Goal: Task Accomplishment & Management: Manage account settings

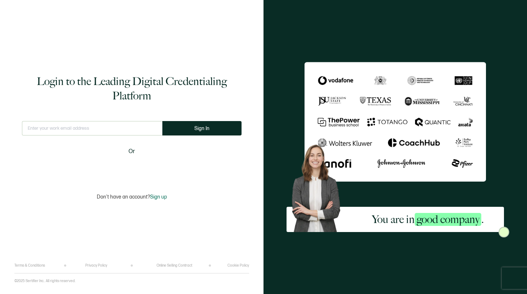
click at [126, 127] on input "text" at bounding box center [92, 128] width 140 height 14
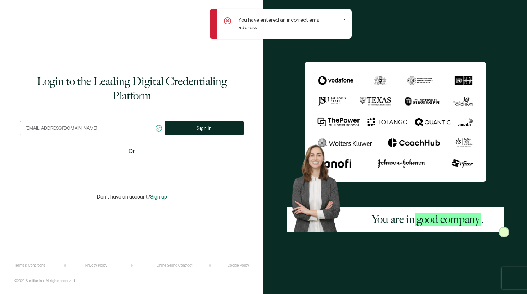
click at [55, 127] on input "[EMAIL_ADDRESS][DOMAIN_NAME]" at bounding box center [92, 128] width 145 height 14
type input "[EMAIL_ADDRESS][DOMAIN_NAME]"
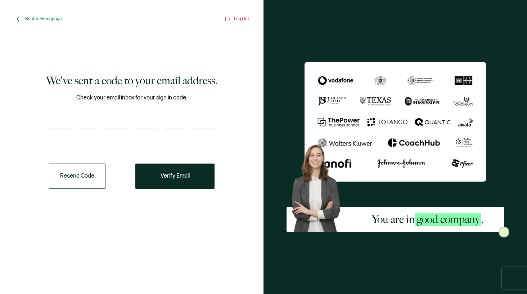
click at [65, 122] on input "number" at bounding box center [60, 122] width 22 height 14
type input "7"
type input "9"
type input "5"
type input "4"
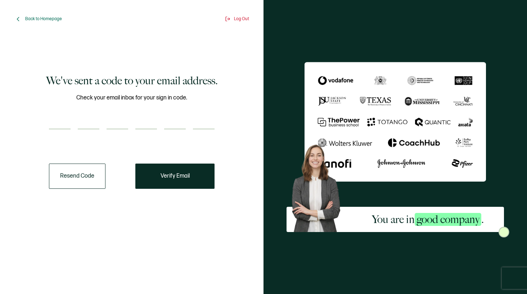
type input "7"
type input "1"
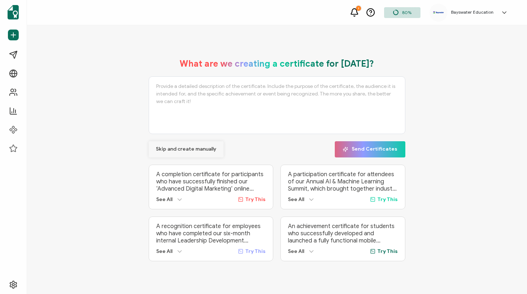
click at [177, 146] on span "Skip and create manually" at bounding box center [186, 148] width 60 height 5
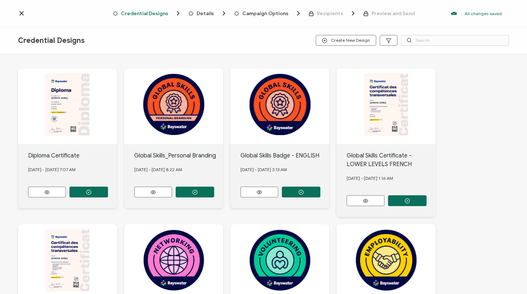
click at [19, 14] on icon at bounding box center [21, 13] width 7 height 7
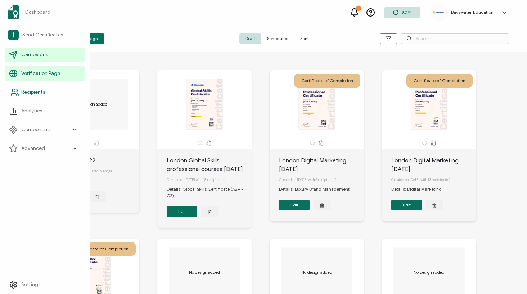
click at [42, 93] on span "Recipients" at bounding box center [33, 91] width 24 height 7
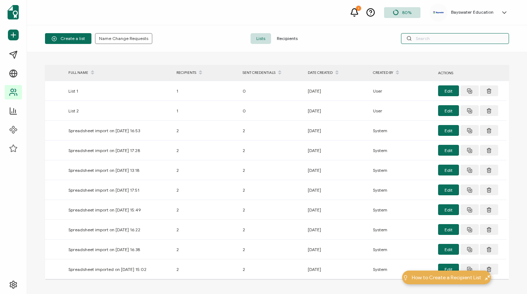
click at [427, 36] on input "text" at bounding box center [455, 38] width 108 height 11
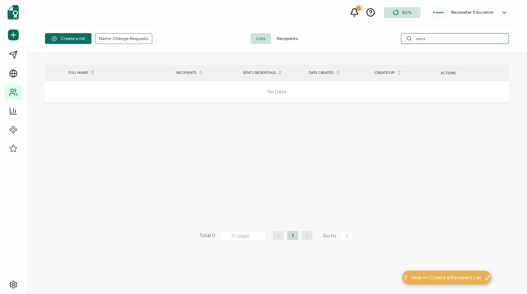
type input "sana"
click at [363, 10] on div "1 80% Bayswater Education [GEOGRAPHIC_DATA] [GEOGRAPHIC_DATA] [EMAIL_ADDRESS][D…" at bounding box center [277, 12] width 500 height 25
click at [352, 11] on icon at bounding box center [354, 12] width 9 height 9
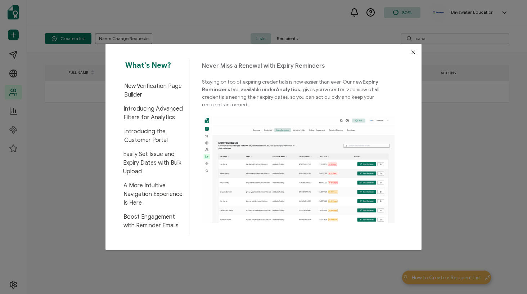
click at [410, 55] on icon "Close" at bounding box center [413, 52] width 6 height 6
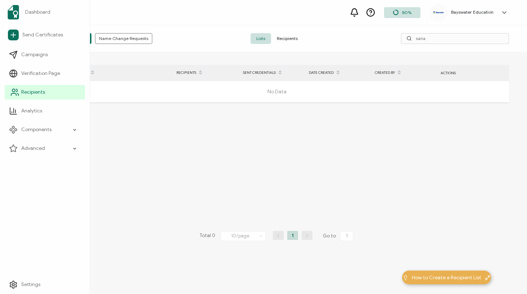
click at [49, 92] on link "Recipients" at bounding box center [45, 92] width 80 height 14
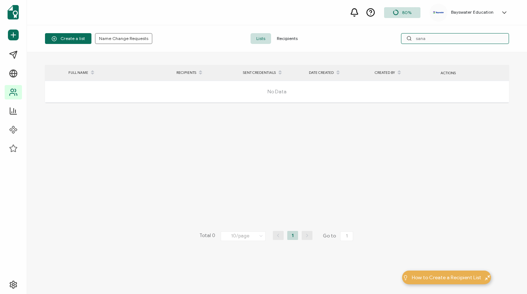
drag, startPoint x: 430, startPoint y: 38, endPoint x: 400, endPoint y: 38, distance: 29.9
click at [400, 38] on div "sana" at bounding box center [431, 38] width 155 height 11
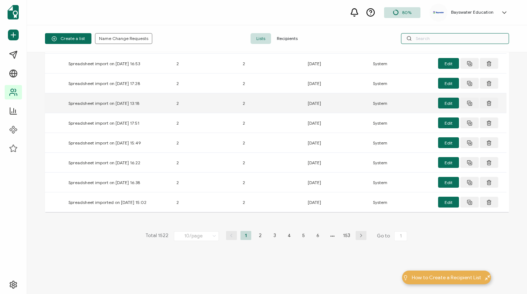
scroll to position [67, 0]
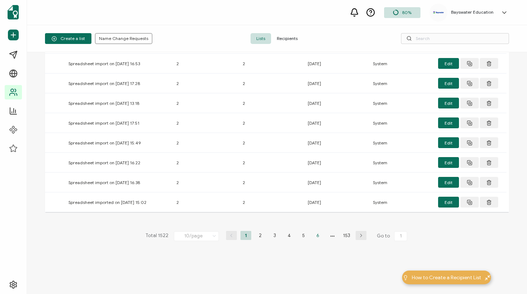
click at [315, 235] on li "6" at bounding box center [317, 235] width 11 height 9
click at [328, 235] on li "8" at bounding box center [324, 235] width 11 height 9
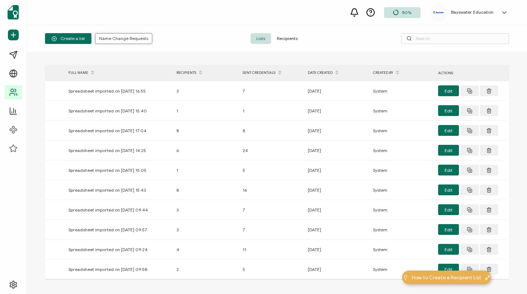
click at [129, 37] on span "Name Change Requests" at bounding box center [123, 38] width 49 height 4
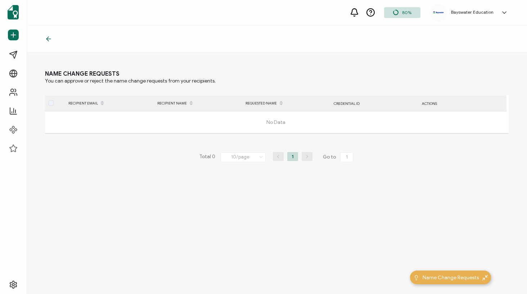
click at [47, 41] on icon at bounding box center [48, 38] width 7 height 7
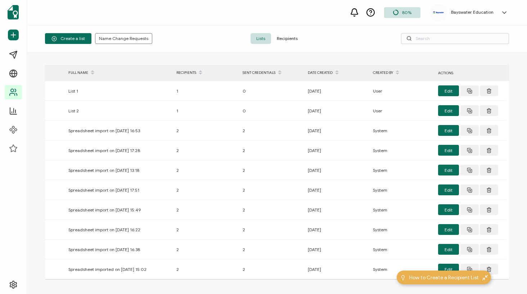
click at [282, 38] on span "Recipients" at bounding box center [287, 38] width 32 height 11
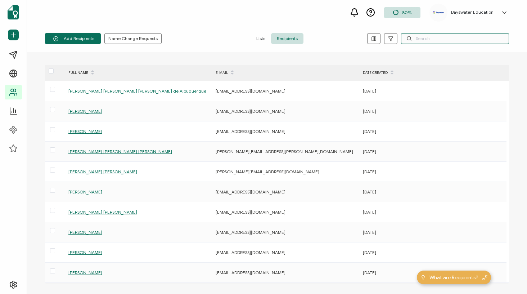
click at [417, 38] on input "text" at bounding box center [455, 38] width 108 height 11
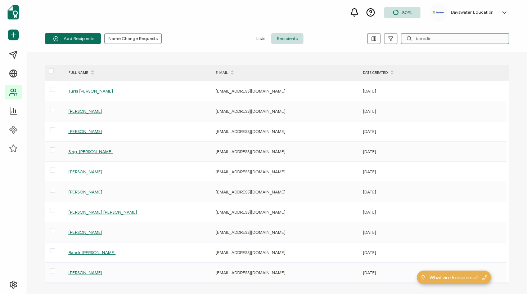
type input "borodina"
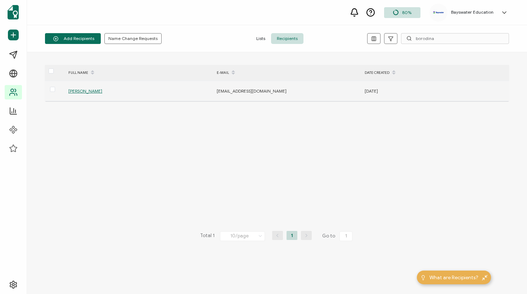
click at [95, 92] on span "[PERSON_NAME]" at bounding box center [85, 90] width 34 height 5
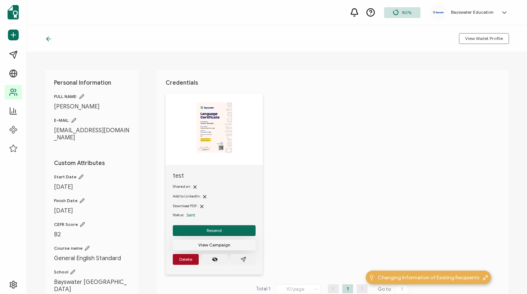
click at [206, 244] on span "View Campaign" at bounding box center [214, 244] width 32 height 4
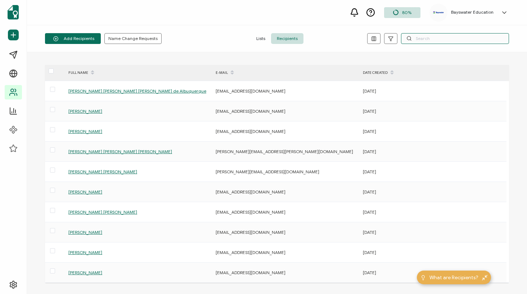
click at [438, 39] on input "text" at bounding box center [455, 38] width 108 height 11
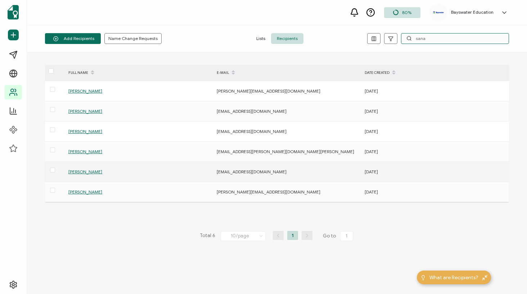
type input "sana"
click at [80, 172] on span "[PERSON_NAME]" at bounding box center [85, 171] width 34 height 5
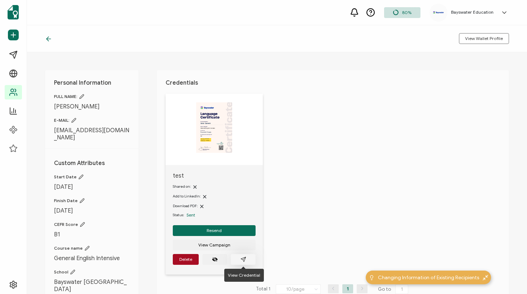
click at [241, 259] on icon "paper plane outline" at bounding box center [243, 259] width 6 height 6
click at [217, 261] on icon "eye off" at bounding box center [215, 259] width 6 height 6
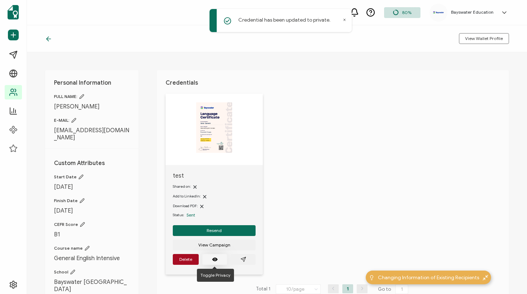
click at [217, 261] on icon "eye off" at bounding box center [215, 259] width 6 height 6
click at [477, 33] on button "View Wallet Profile" at bounding box center [484, 38] width 50 height 11
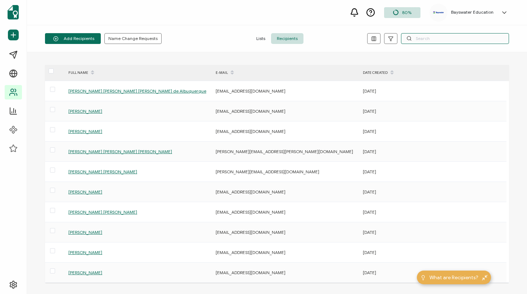
click at [421, 42] on input "text" at bounding box center [455, 38] width 108 height 11
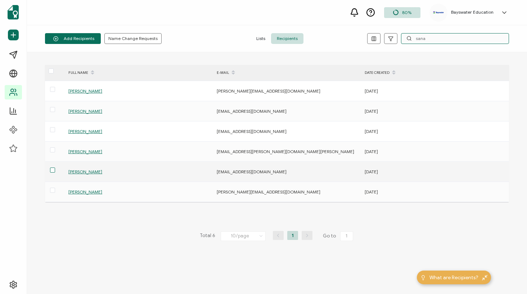
type input "sana"
click at [54, 170] on span at bounding box center [52, 169] width 5 height 5
click at [55, 167] on input "checkbox" at bounding box center [55, 167] width 0 height 0
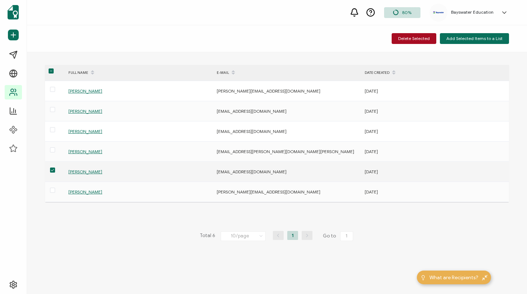
click at [78, 173] on span "[PERSON_NAME]" at bounding box center [85, 171] width 34 height 5
